Goal: Task Accomplishment & Management: Use online tool/utility

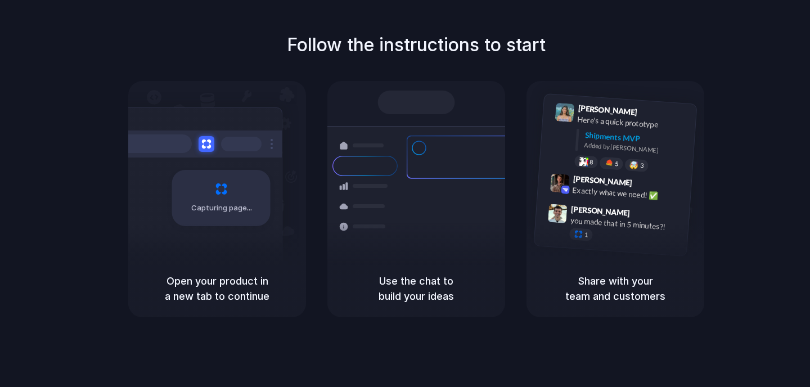
click at [238, 210] on span "Capturing page" at bounding box center [222, 207] width 62 height 11
click at [384, 177] on div at bounding box center [364, 186] width 65 height 20
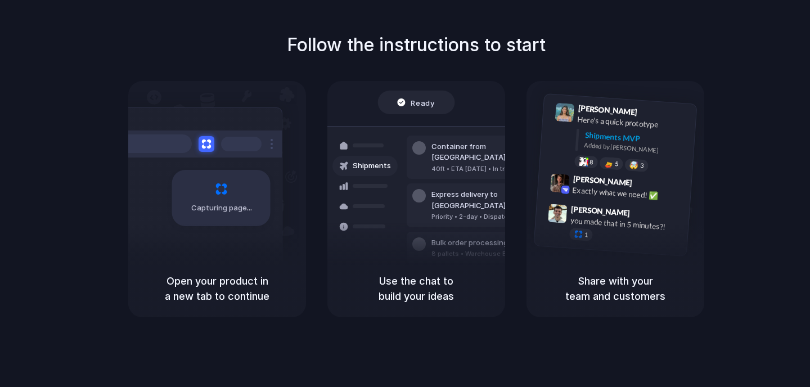
drag, startPoint x: 344, startPoint y: 48, endPoint x: 507, endPoint y: 60, distance: 163.5
click at [509, 60] on div "Follow the instructions to start Capturing page Open your product in a new tab …" at bounding box center [416, 174] width 810 height 286
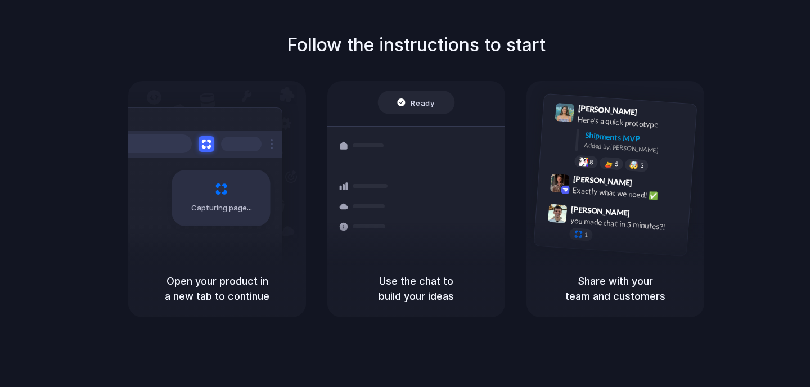
click at [289, 85] on div "Capturing page" at bounding box center [217, 170] width 178 height 179
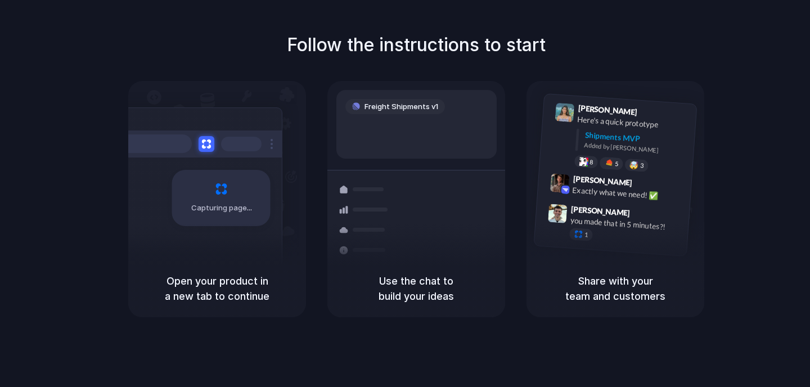
click at [262, 136] on div at bounding box center [197, 143] width 169 height 27
click at [229, 196] on div "Capturing page" at bounding box center [221, 198] width 98 height 56
